Goal: Check status: Check status

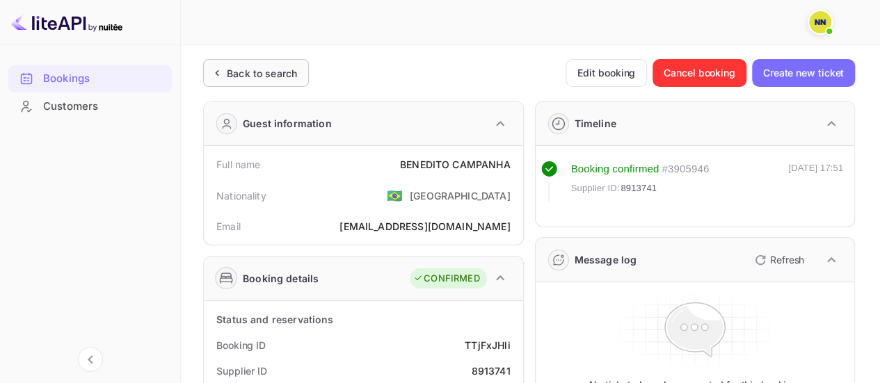
click at [271, 81] on div "Back to search" at bounding box center [256, 73] width 106 height 28
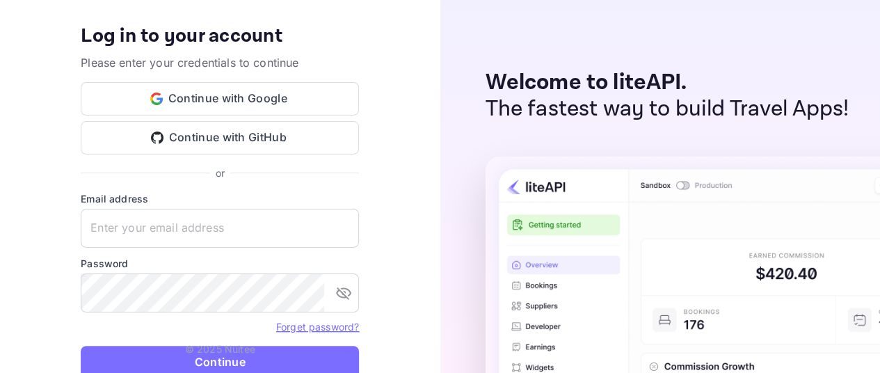
click at [401, 220] on div "Your account has been created successfully, a confirmation link has been sent t…" at bounding box center [220, 186] width 440 height 373
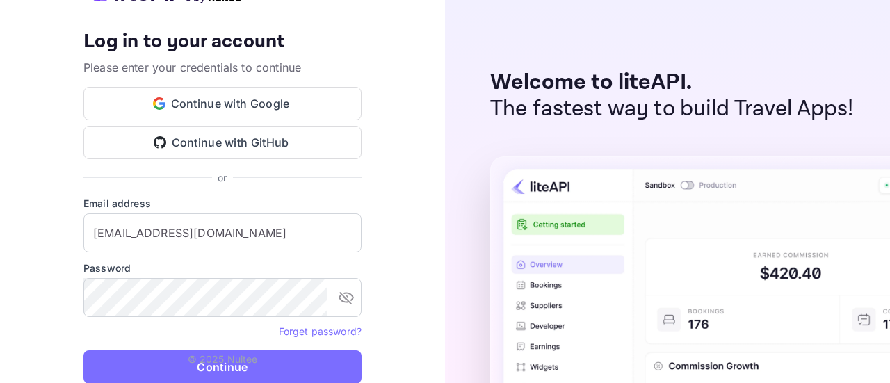
type input "[EMAIL_ADDRESS][DOMAIN_NAME]"
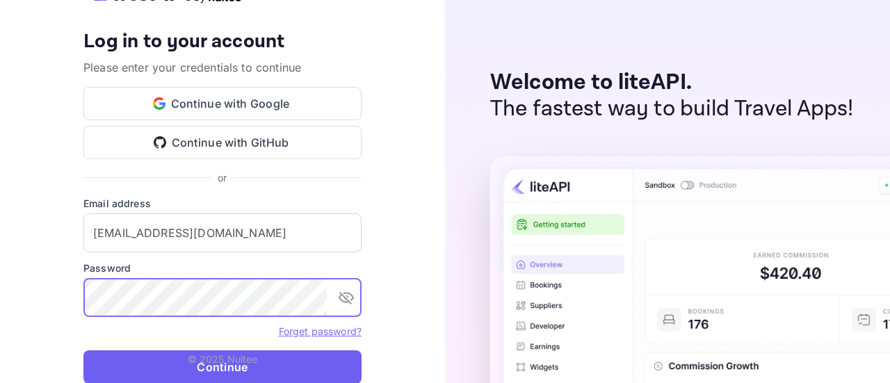
click at [232, 372] on button "Continue" at bounding box center [222, 367] width 278 height 33
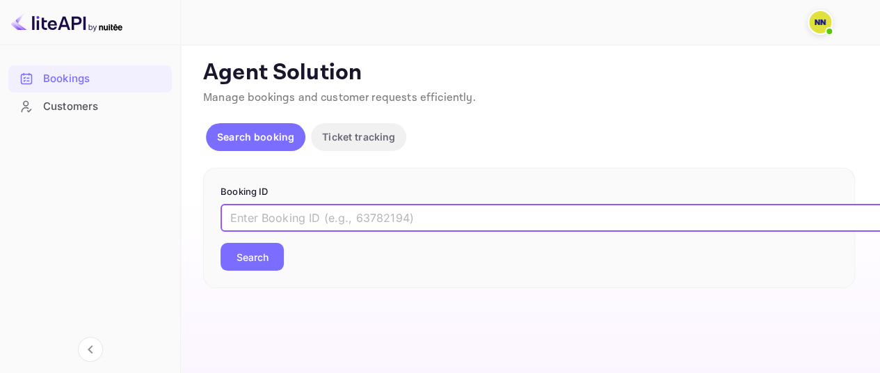
click at [316, 216] on input "text" at bounding box center [568, 218] width 696 height 28
paste input "_ee8v3SP_"
type input "_ee8v3SP_"
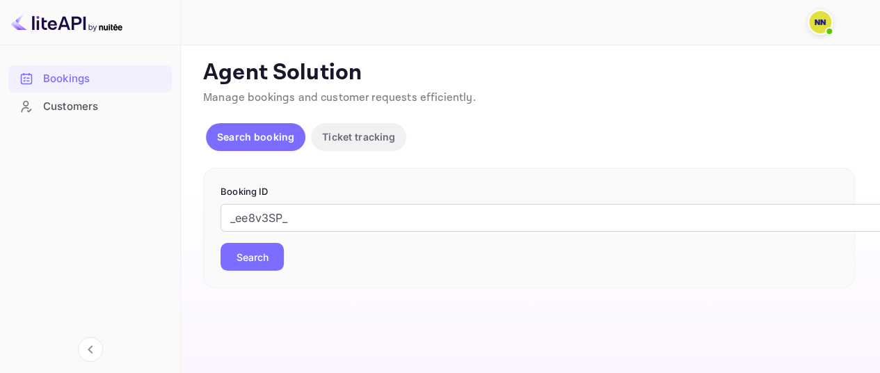
click at [257, 253] on button "Search" at bounding box center [251, 257] width 63 height 28
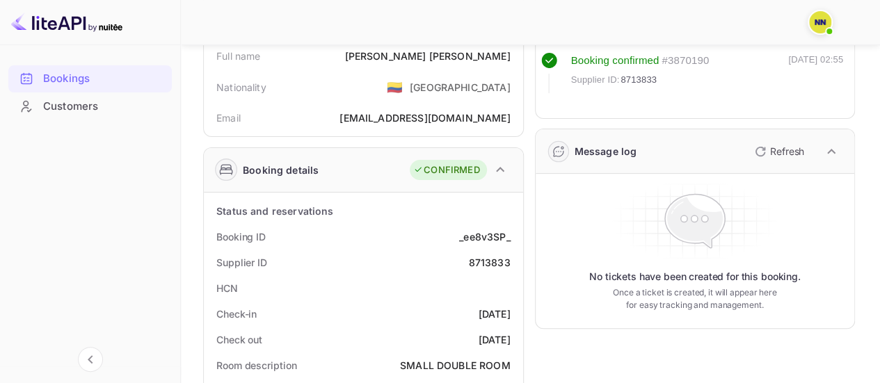
scroll to position [139, 0]
